Goal: Task Accomplishment & Management: Manage account settings

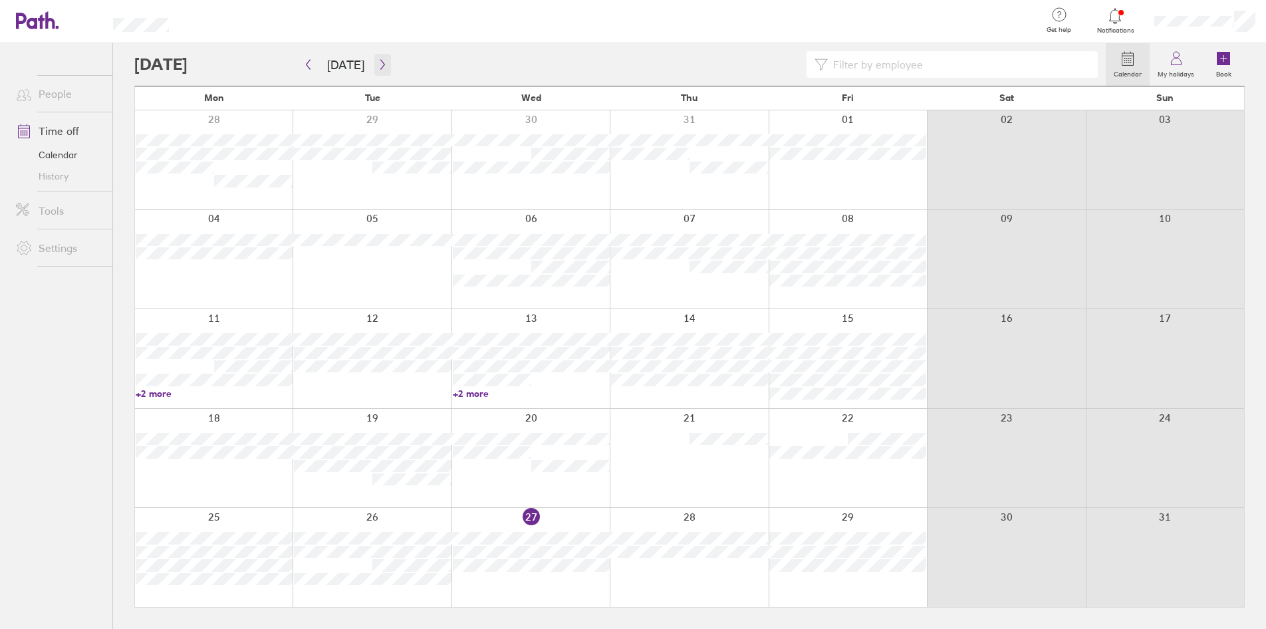
click at [385, 59] on button "button" at bounding box center [382, 65] width 17 height 22
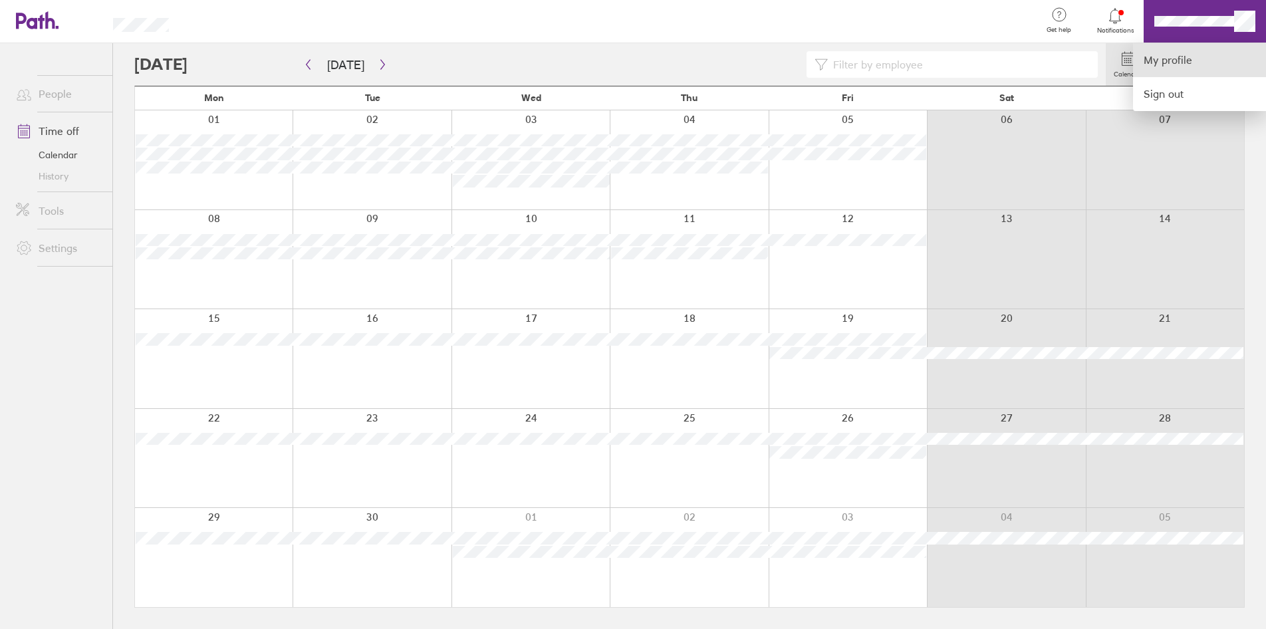
click at [1171, 63] on link "My profile" at bounding box center [1199, 60] width 133 height 34
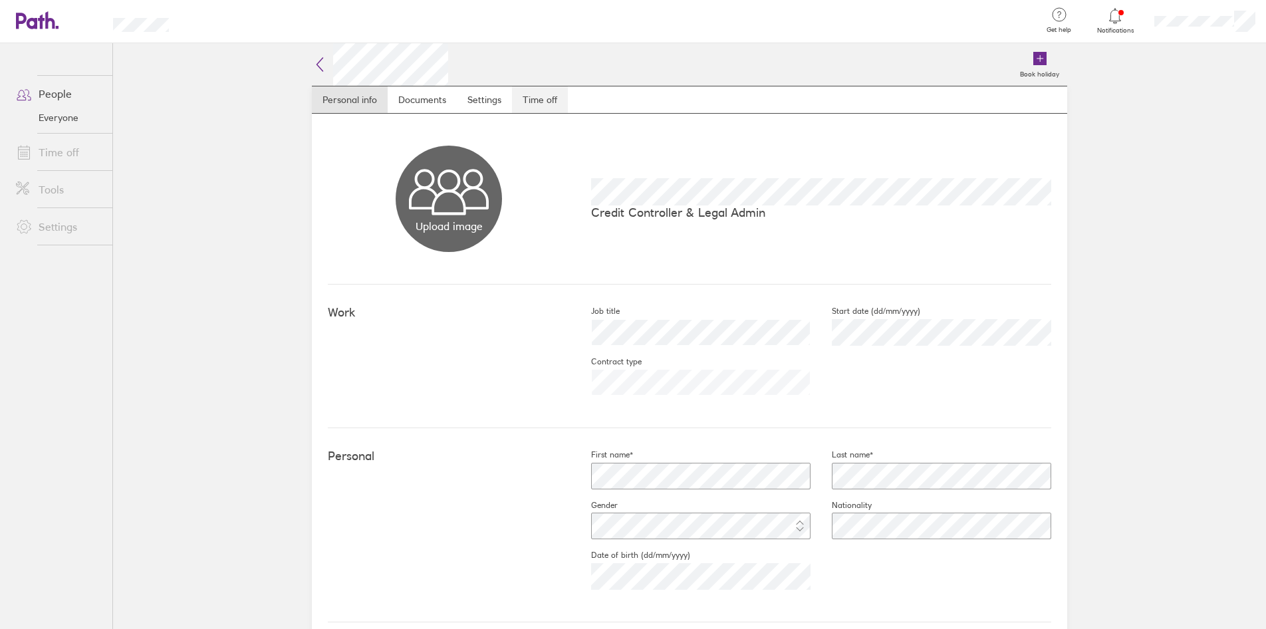
click at [540, 102] on link "Time off" at bounding box center [540, 99] width 56 height 27
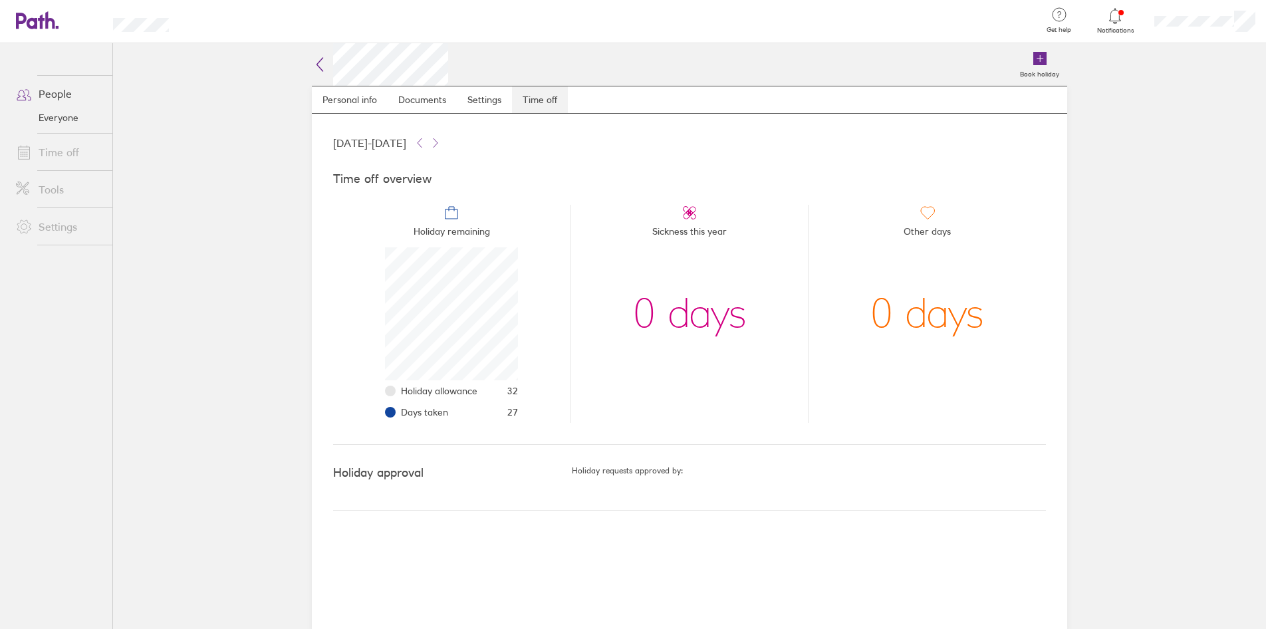
scroll to position [133, 133]
click at [39, 21] on icon at bounding box center [30, 21] width 29 height 16
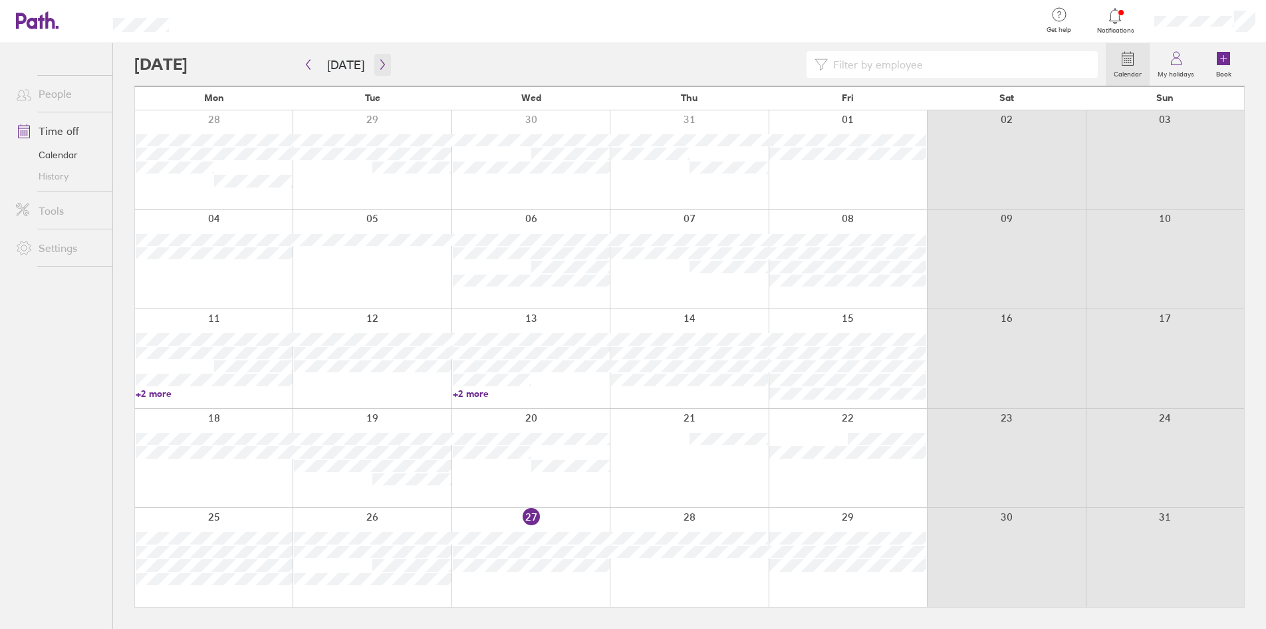
click at [375, 72] on button "button" at bounding box center [382, 65] width 17 height 22
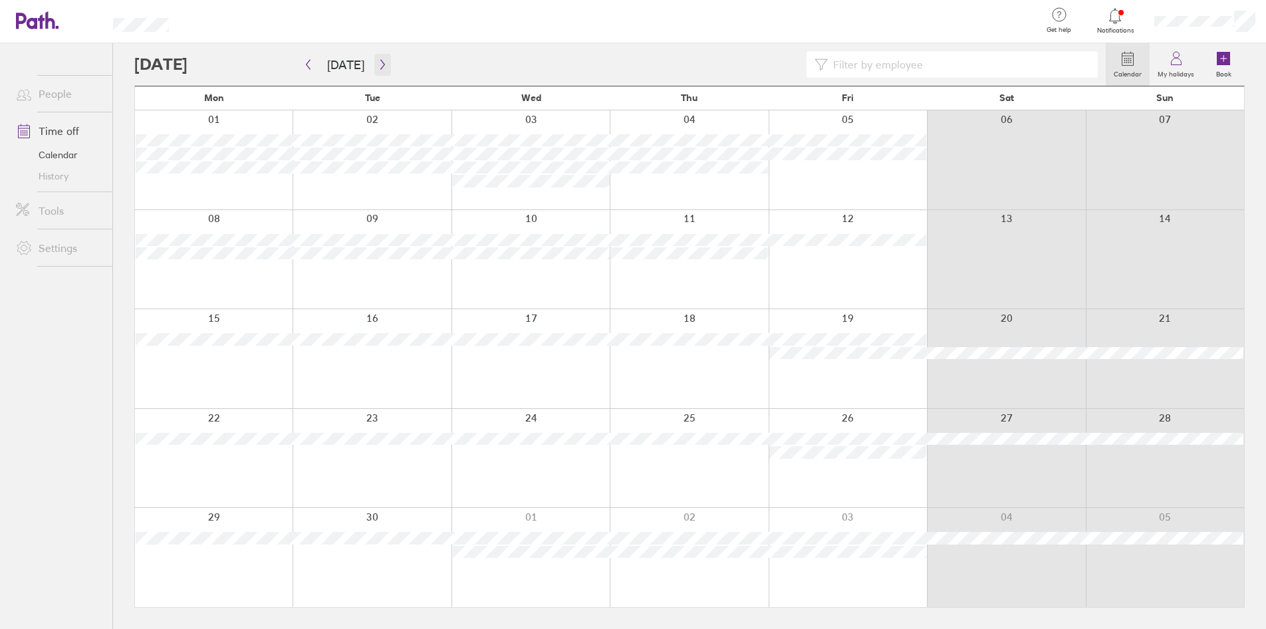
click at [379, 65] on icon "button" at bounding box center [383, 64] width 10 height 11
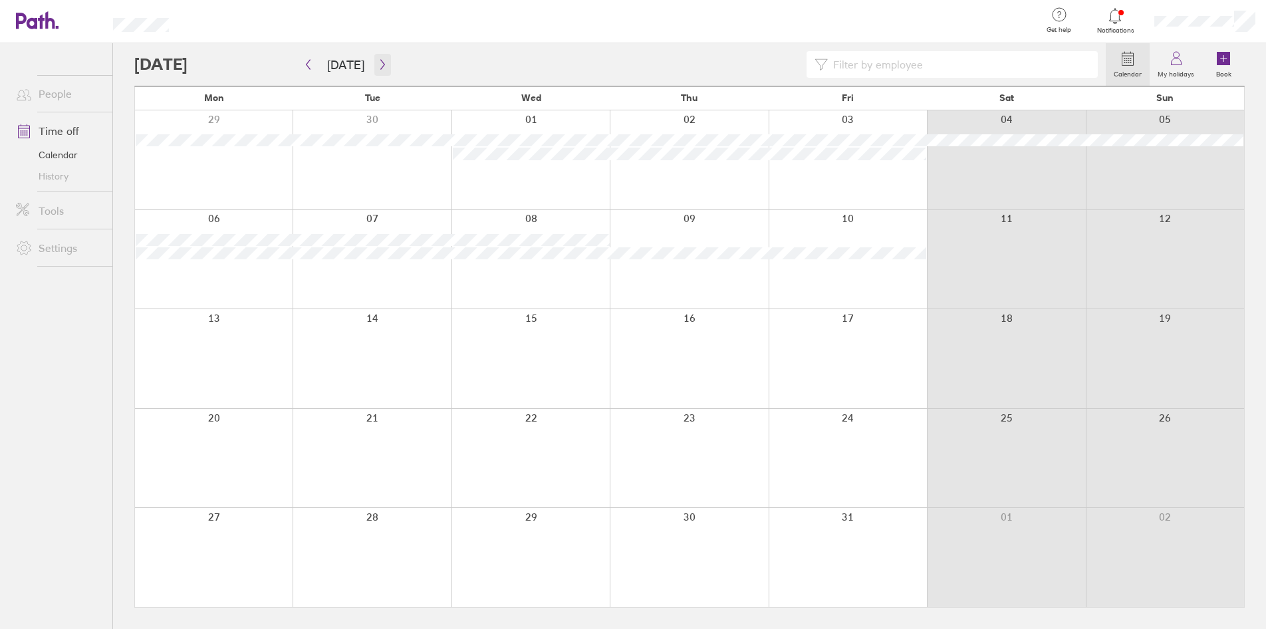
click at [379, 65] on icon "button" at bounding box center [383, 64] width 10 height 11
click at [310, 63] on icon "button" at bounding box center [308, 64] width 10 height 11
click at [385, 65] on button "button" at bounding box center [382, 65] width 17 height 22
click at [303, 68] on button "button" at bounding box center [308, 65] width 17 height 22
click at [374, 71] on button "button" at bounding box center [382, 65] width 17 height 22
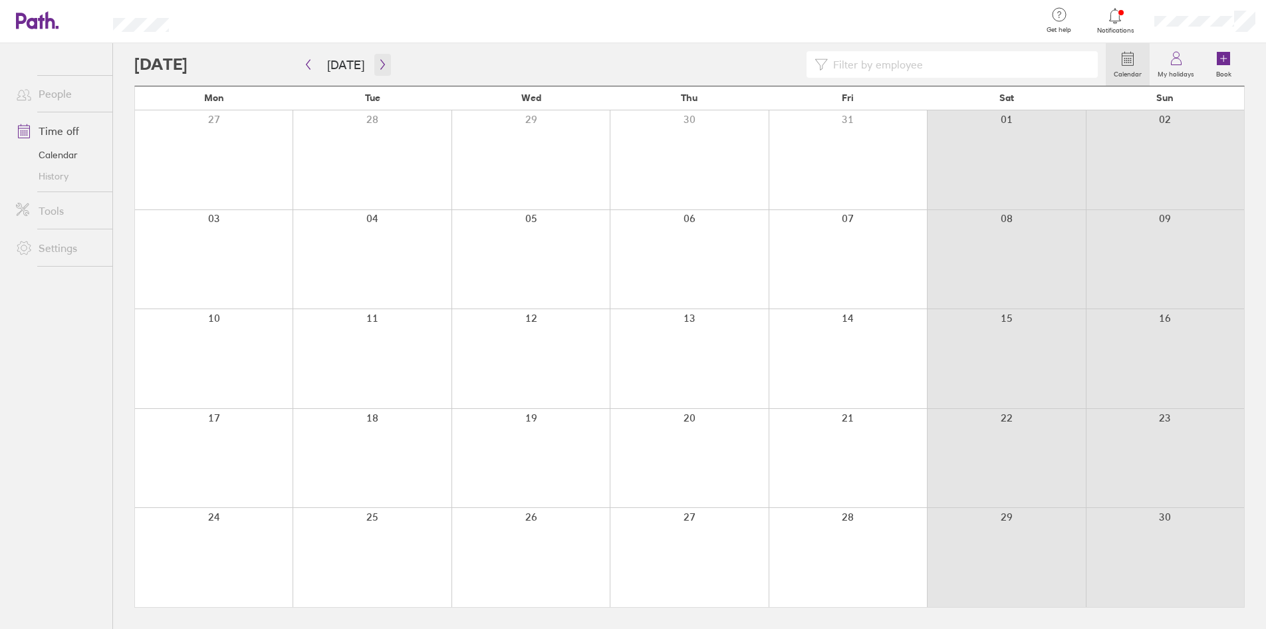
click at [384, 73] on button "button" at bounding box center [382, 65] width 17 height 22
click at [308, 58] on button "button" at bounding box center [308, 65] width 17 height 22
click at [303, 68] on icon "button" at bounding box center [308, 64] width 10 height 11
click at [307, 65] on icon "button" at bounding box center [309, 65] width 4 height 10
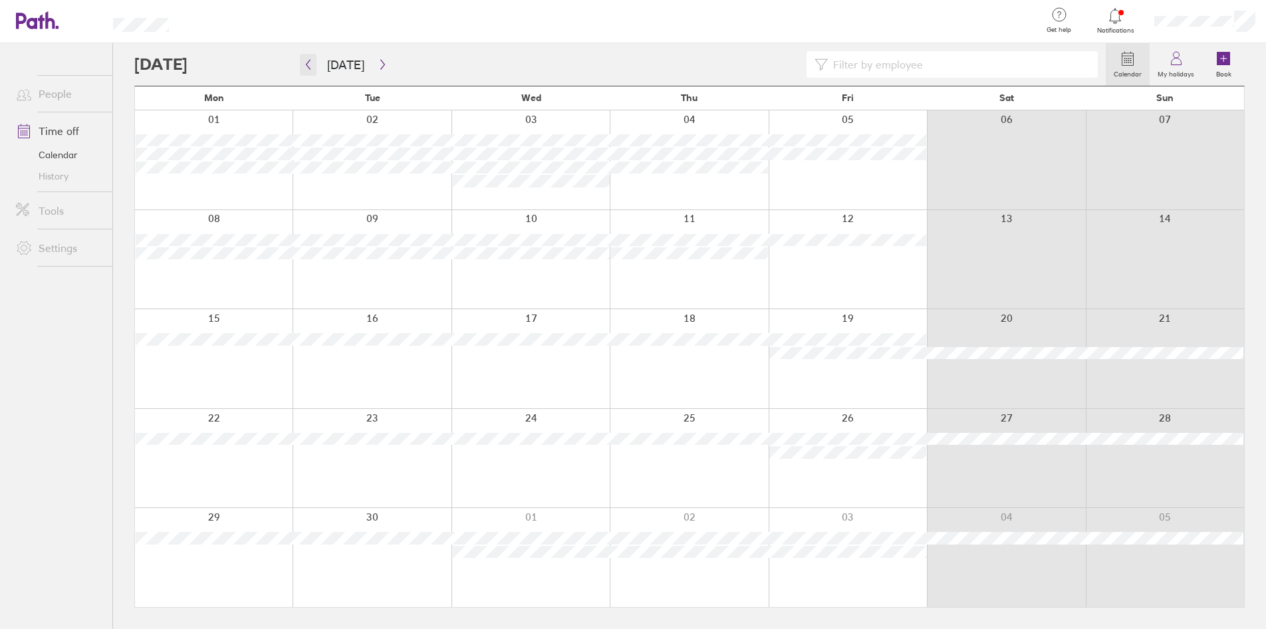
click at [309, 66] on icon "button" at bounding box center [308, 64] width 10 height 11
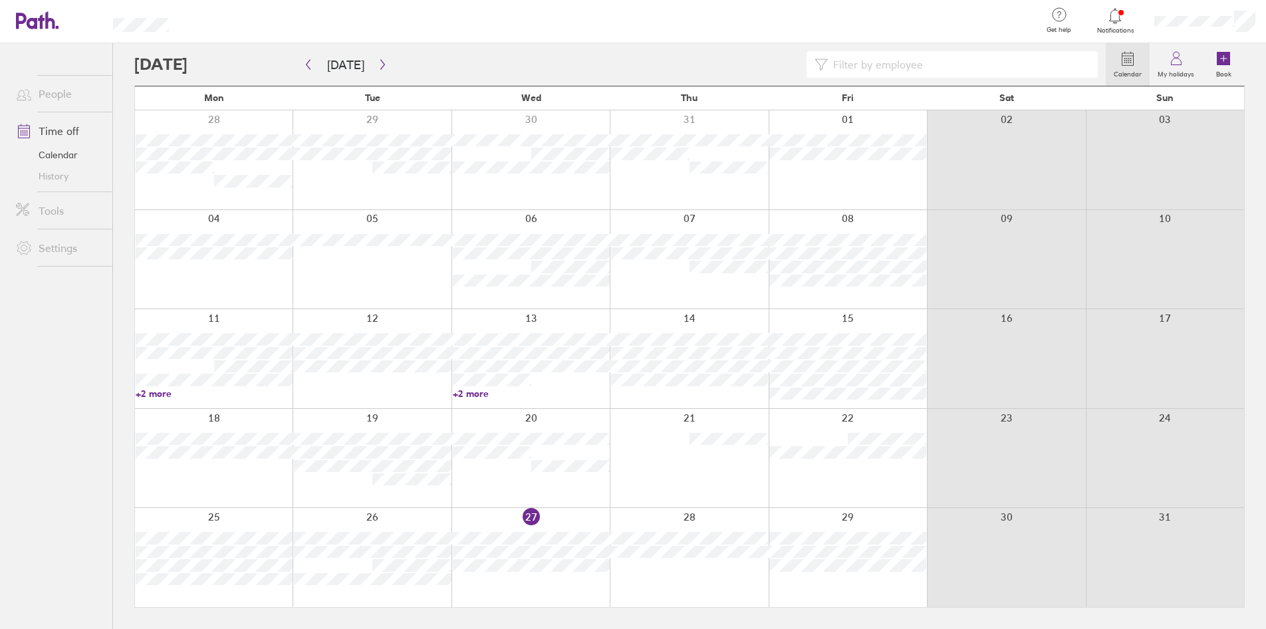
click at [717, 519] on div at bounding box center [689, 557] width 158 height 99
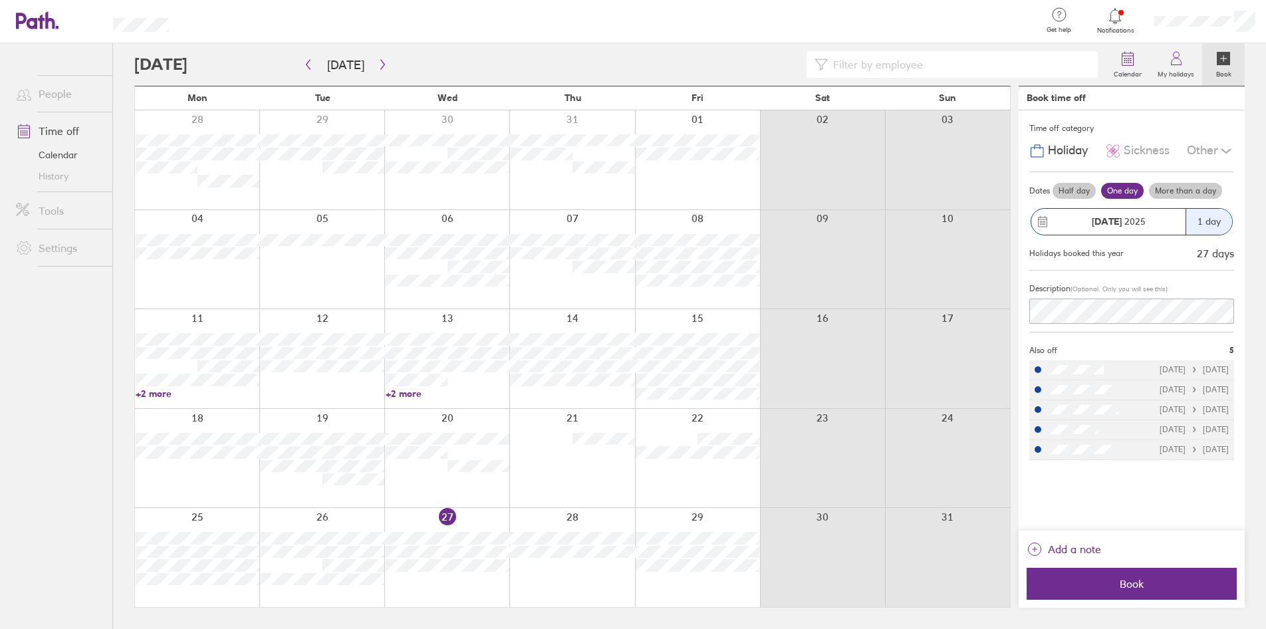
click at [1078, 197] on label "Half day" at bounding box center [1074, 191] width 43 height 16
click at [0, 0] on input "Half day" at bounding box center [0, 0] width 0 height 0
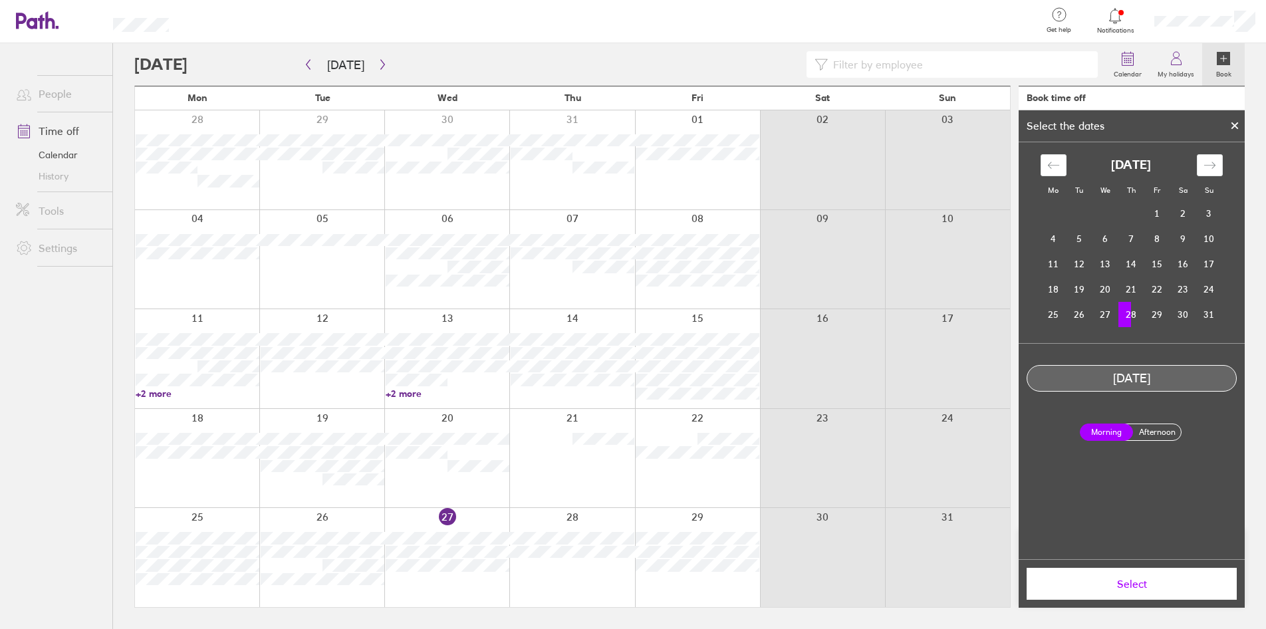
click at [1162, 435] on label "Afternoon" at bounding box center [1156, 432] width 53 height 16
click at [0, 0] on input "Afternoon" at bounding box center [0, 0] width 0 height 0
click at [1166, 588] on span "Select" at bounding box center [1131, 584] width 191 height 12
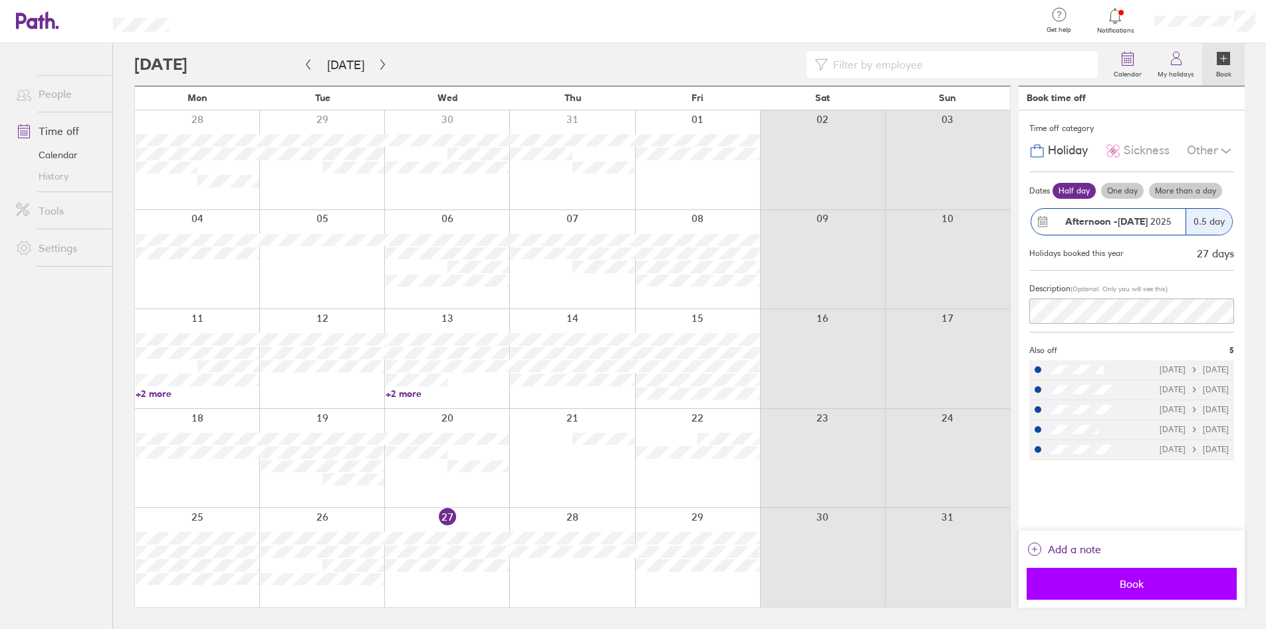
click at [1165, 584] on span "Book" at bounding box center [1131, 584] width 191 height 12
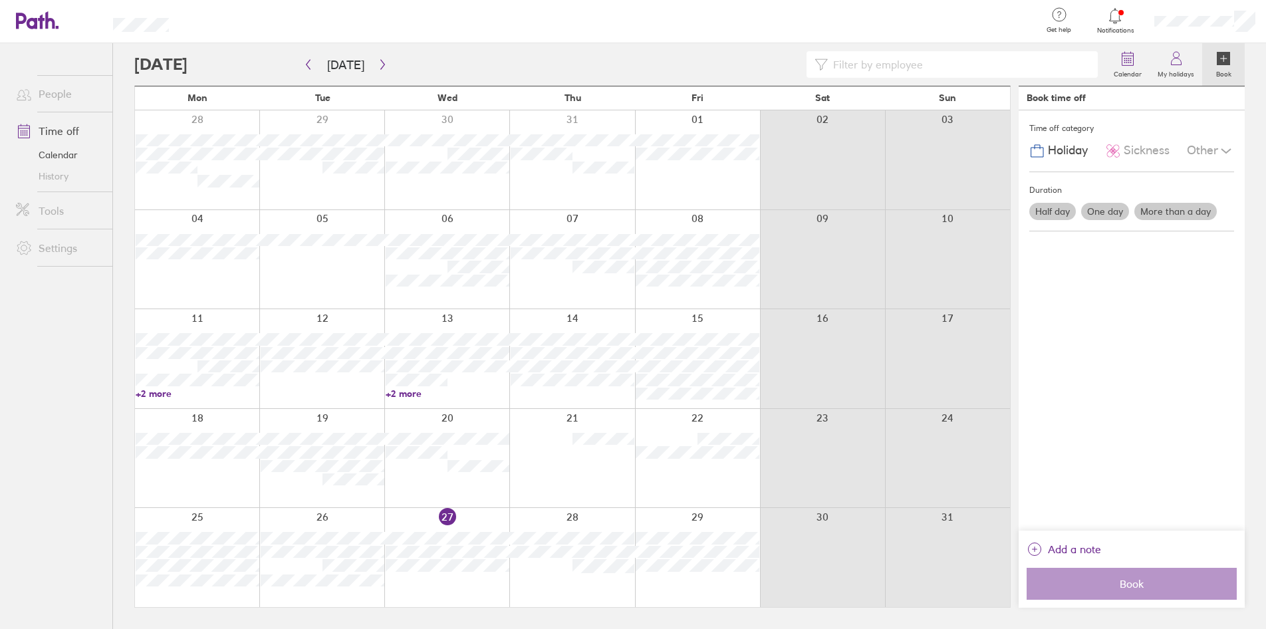
click at [1120, 21] on icon at bounding box center [1115, 15] width 11 height 15
